Goal: Find specific page/section: Find specific page/section

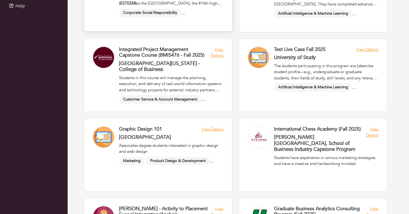
scroll to position [118, 0]
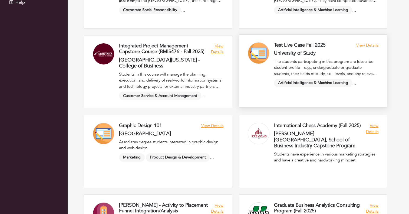
click at [371, 48] on link at bounding box center [313, 71] width 148 height 72
click at [367, 45] on link at bounding box center [313, 71] width 148 height 72
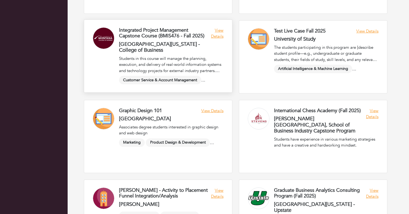
scroll to position [133, 0]
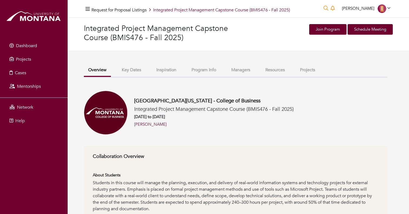
click at [264, 113] on div "University of Montana - College of Business Integrated Project Management Capst…" at bounding box center [211, 113] width 166 height 30
click at [300, 73] on button "Projects" at bounding box center [307, 70] width 24 height 12
